Goal: Task Accomplishment & Management: Manage account settings

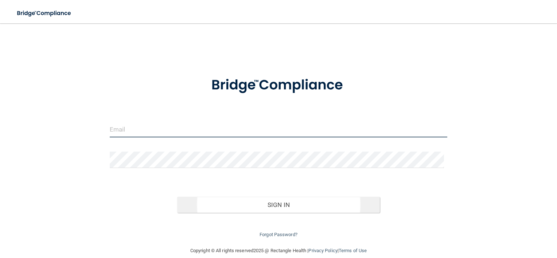
type input "[PERSON_NAME][EMAIL_ADDRESS][DOMAIN_NAME]"
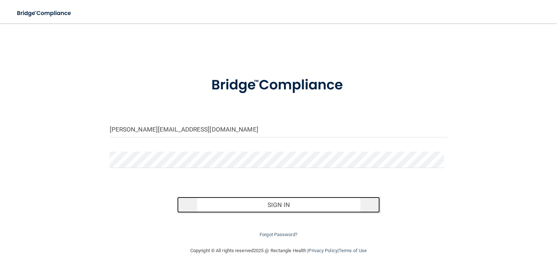
click at [274, 206] on button "Sign In" at bounding box center [278, 205] width 203 height 16
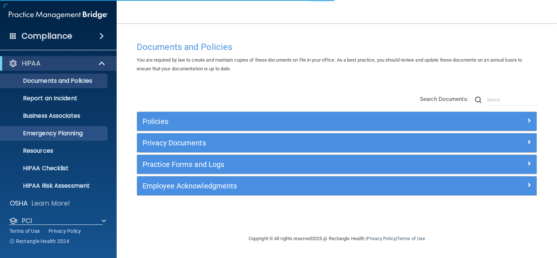
scroll to position [44, 0]
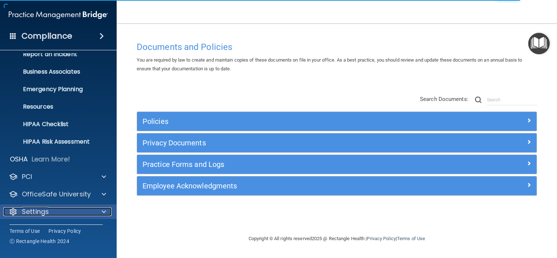
click at [86, 212] on div "Settings" at bounding box center [48, 212] width 90 height 9
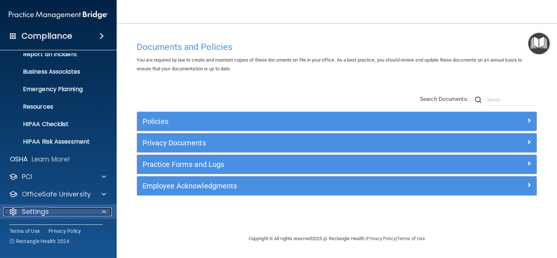
scroll to position [114, 0]
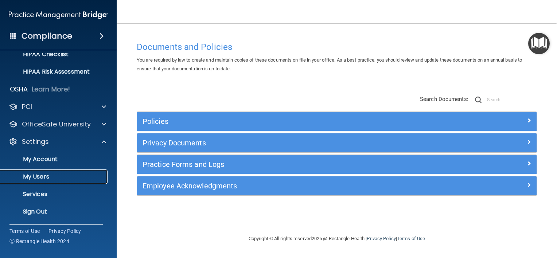
click at [49, 177] on p "My Users" at bounding box center [55, 176] width 100 height 7
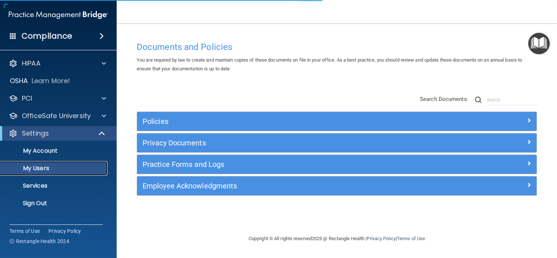
select select "20"
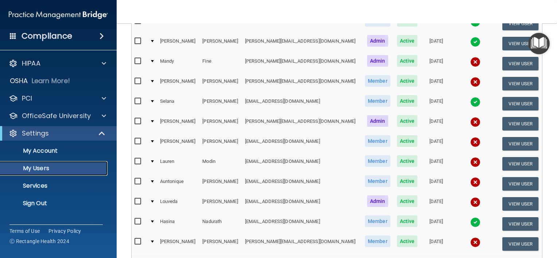
scroll to position [146, 0]
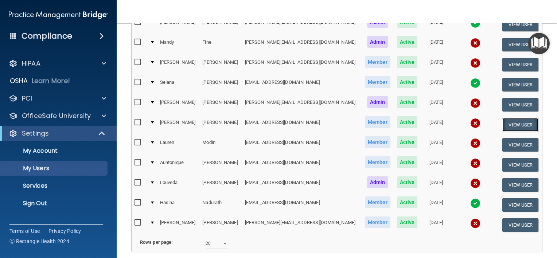
click at [503, 122] on button "View User" at bounding box center [521, 124] width 36 height 13
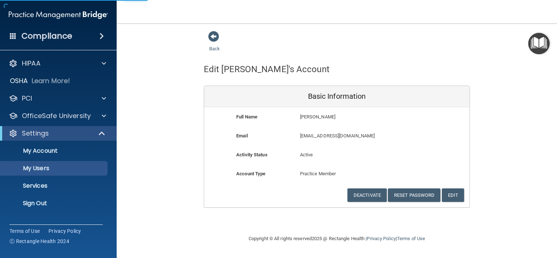
select select "20"
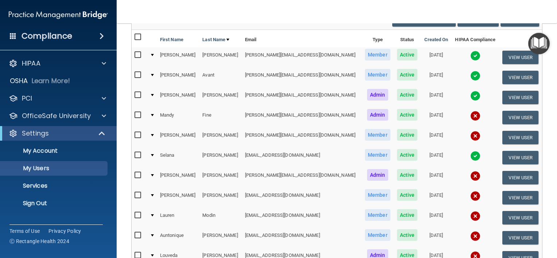
scroll to position [146, 0]
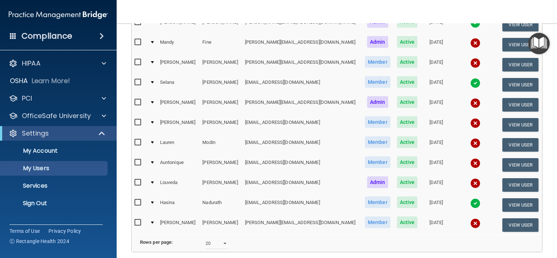
click at [471, 118] on img at bounding box center [476, 123] width 10 height 10
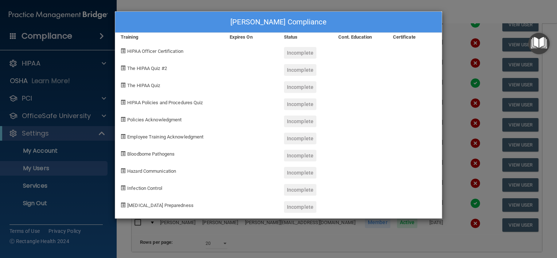
click at [479, 5] on div "[PERSON_NAME] Compliance Training Expires On Status Cont. Education Certificate…" at bounding box center [278, 129] width 557 height 258
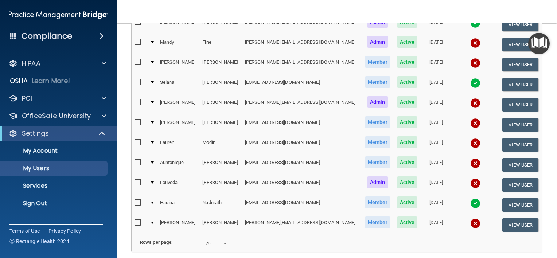
click at [430, 9] on nav "Toggle navigation [PERSON_NAME] [PERSON_NAME][EMAIL_ADDRESS][DOMAIN_NAME] Manag…" at bounding box center [337, 11] width 441 height 23
